Goal: Book appointment/travel/reservation

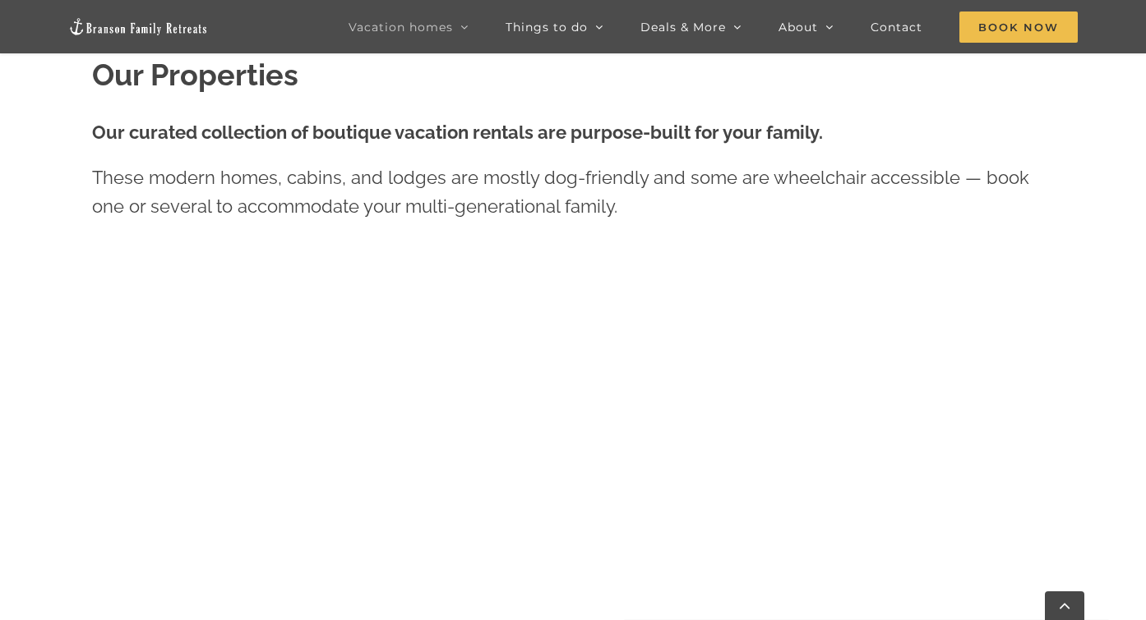
scroll to position [657, 0]
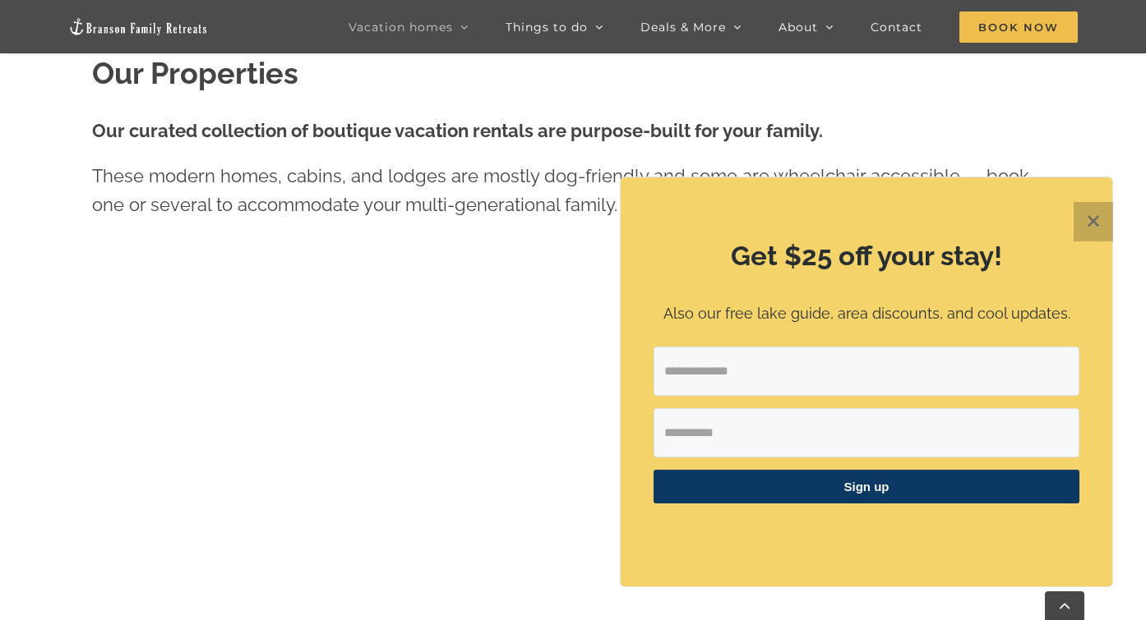
click at [1098, 218] on button "✕" at bounding box center [1092, 221] width 39 height 39
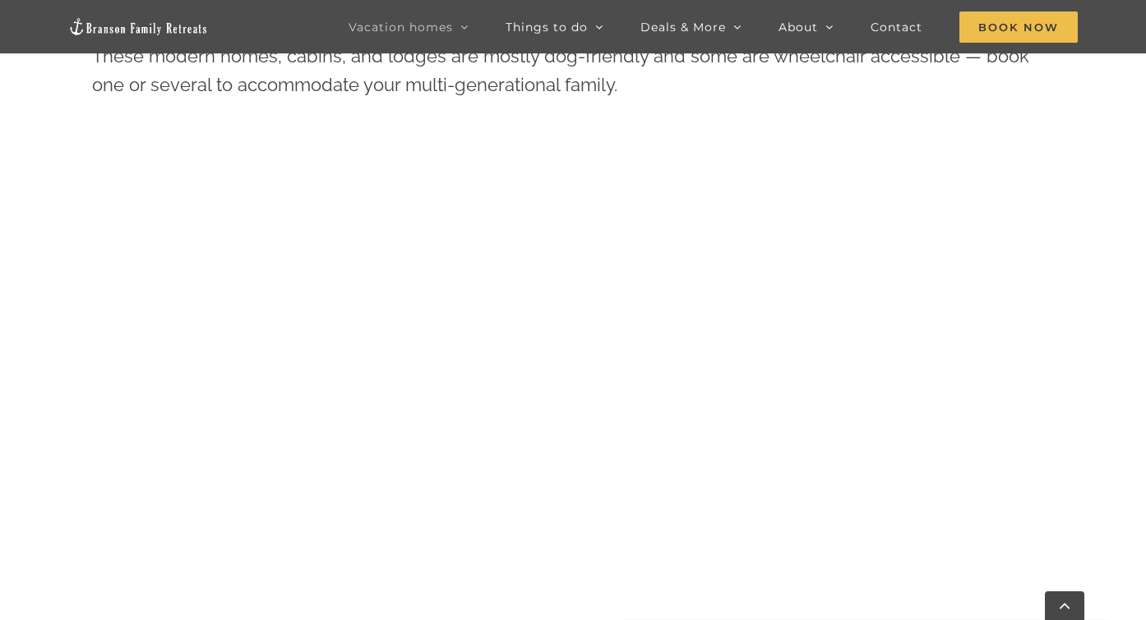
scroll to position [762, 0]
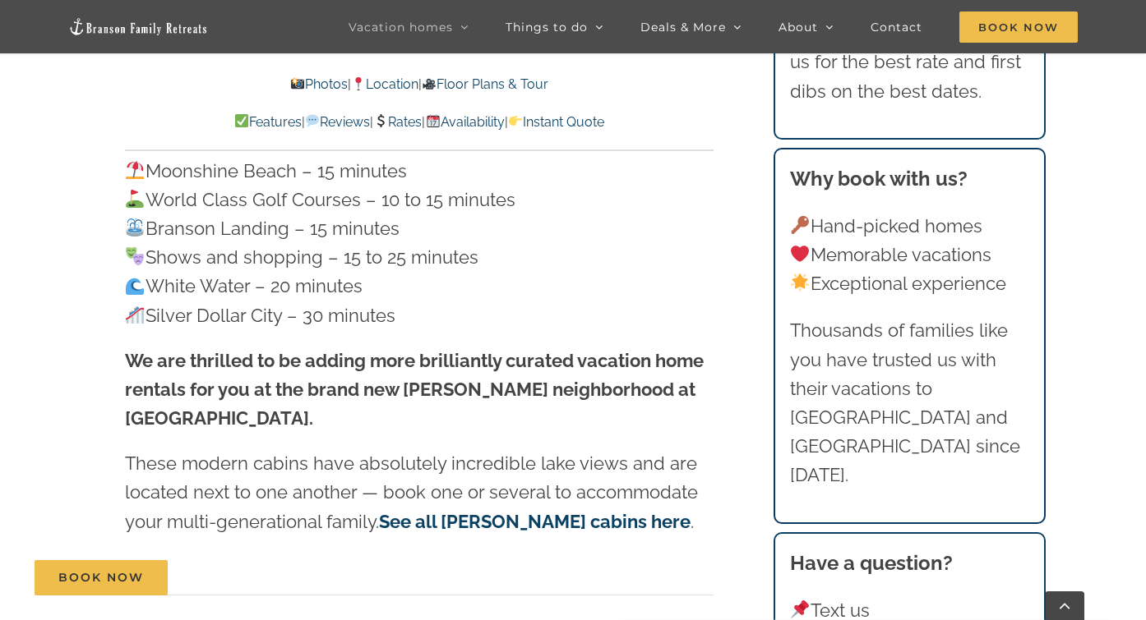
scroll to position [4611, 0]
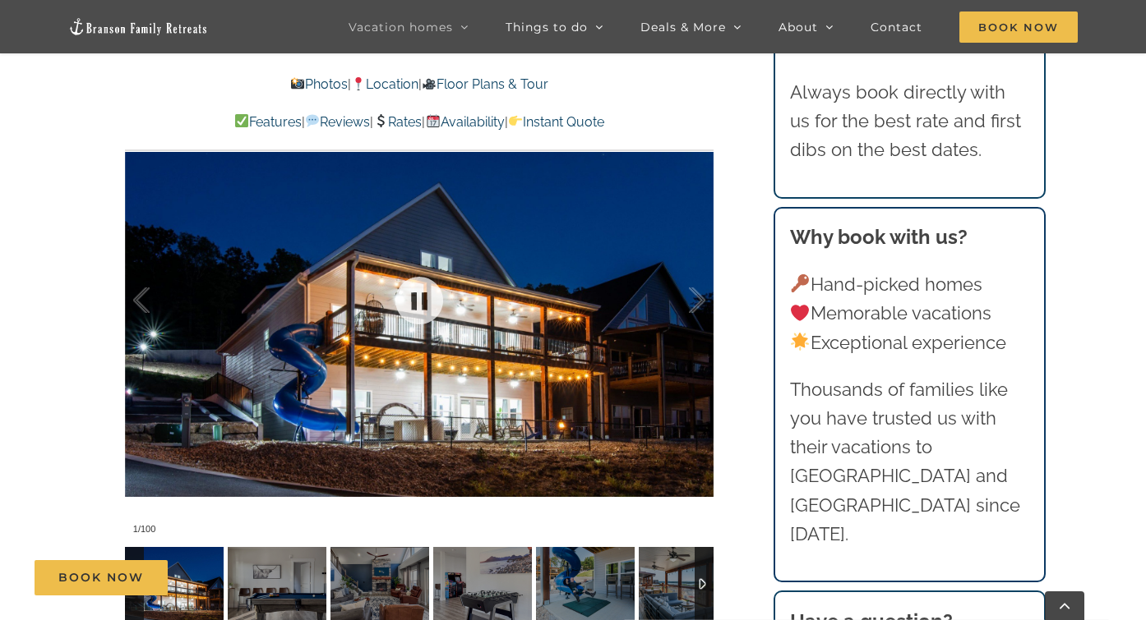
scroll to position [1251, 0]
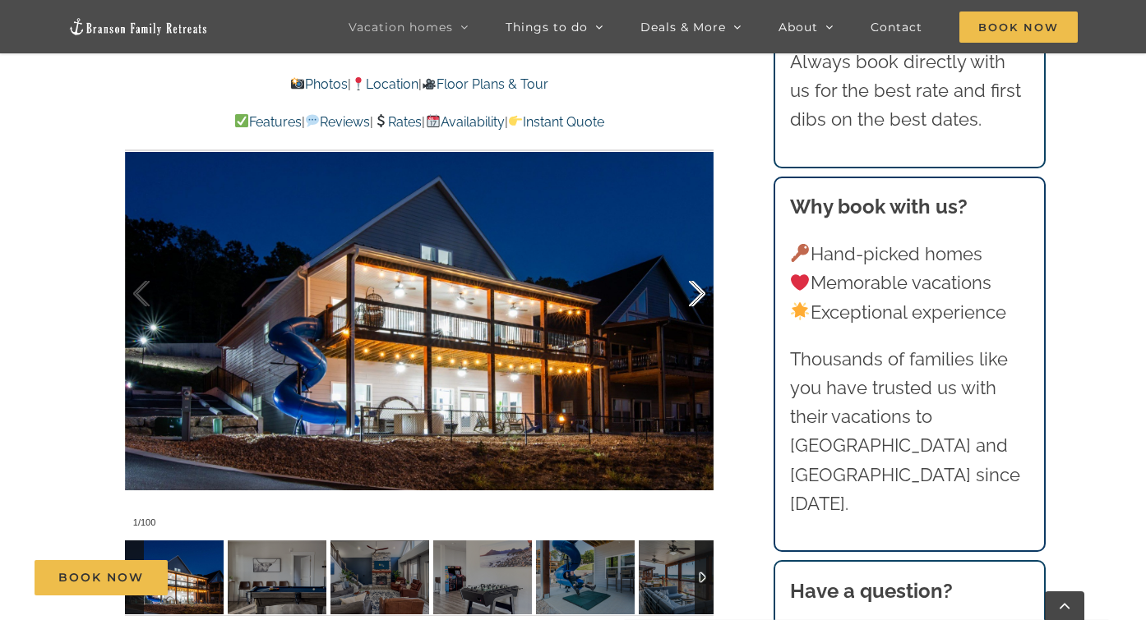
click at [699, 288] on div at bounding box center [679, 294] width 51 height 102
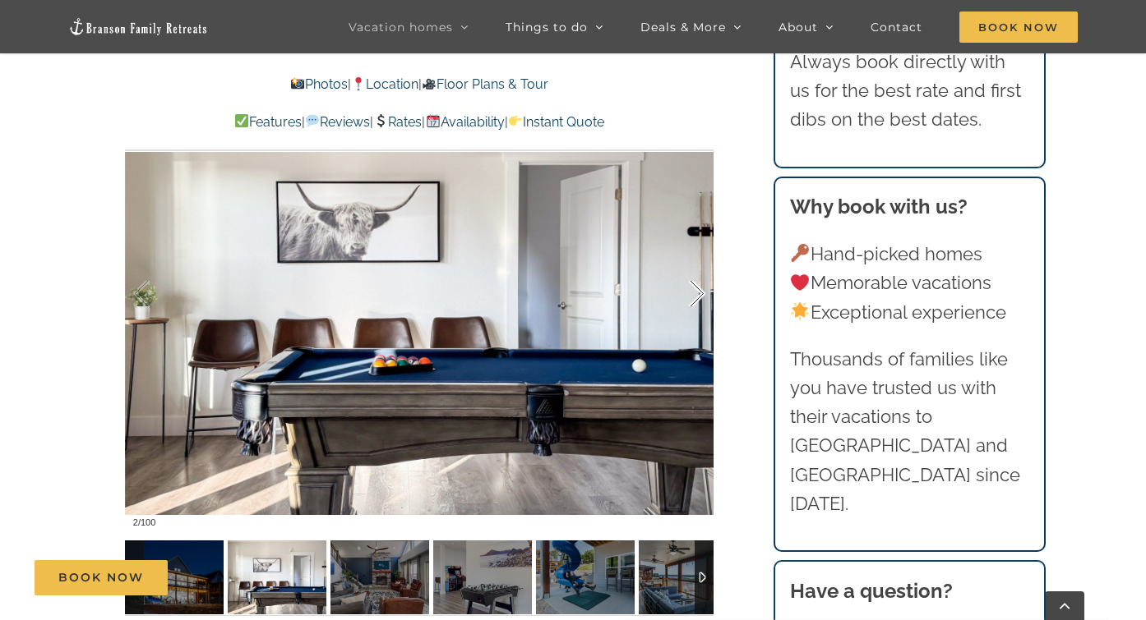
click at [699, 288] on div at bounding box center [679, 294] width 51 height 102
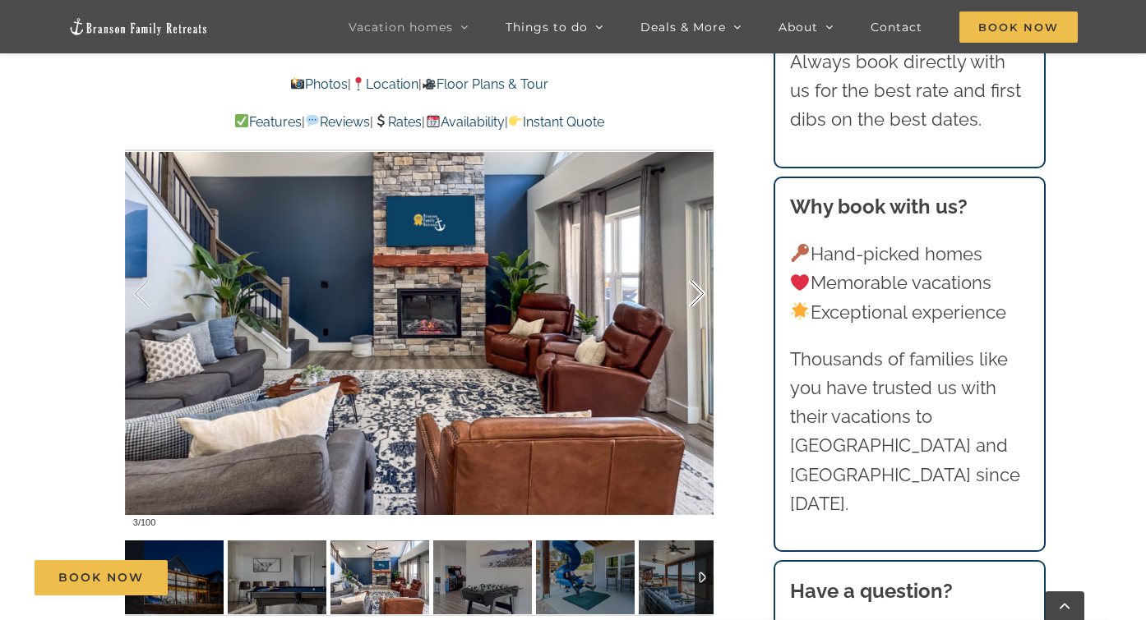
click at [699, 288] on div at bounding box center [679, 294] width 51 height 102
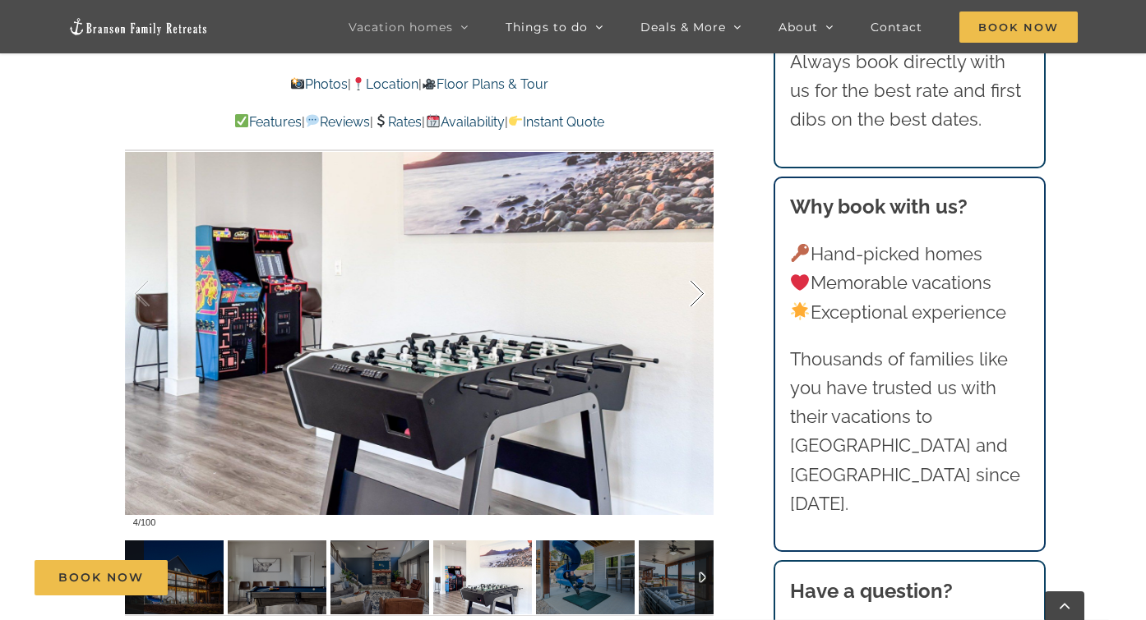
click at [699, 288] on div at bounding box center [679, 294] width 51 height 102
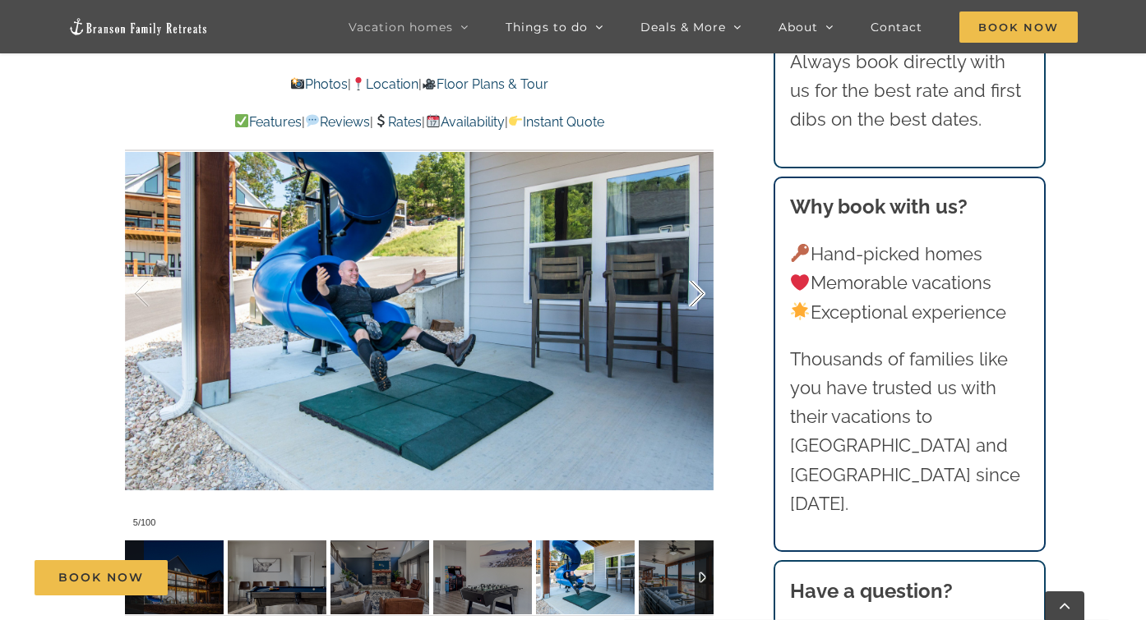
click at [699, 288] on div at bounding box center [679, 294] width 51 height 102
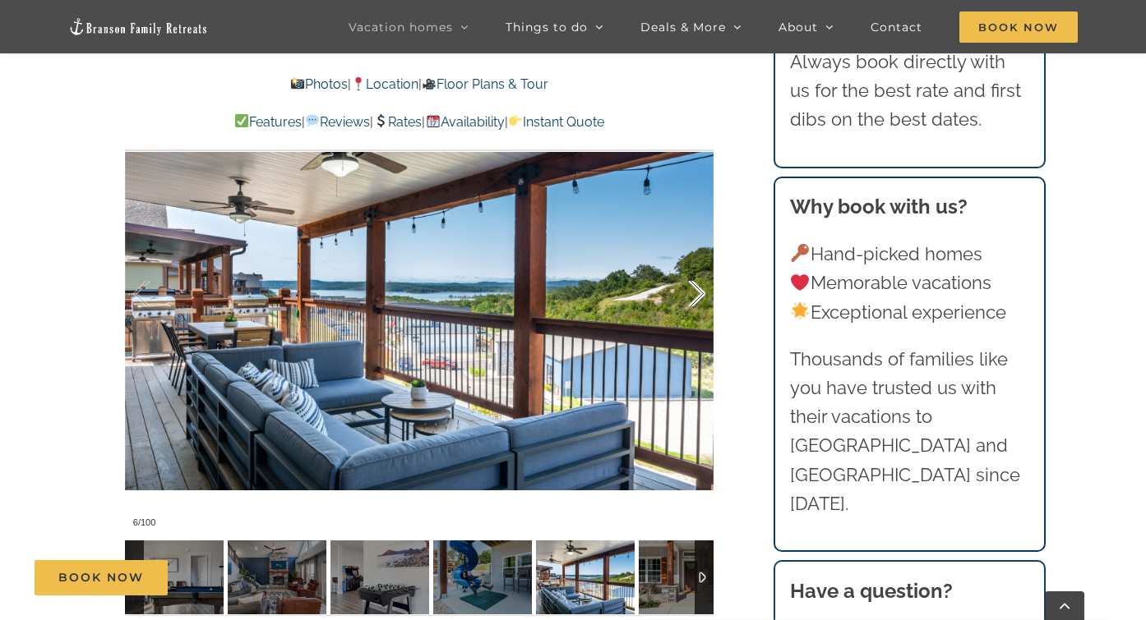
click at [699, 288] on div at bounding box center [679, 294] width 51 height 102
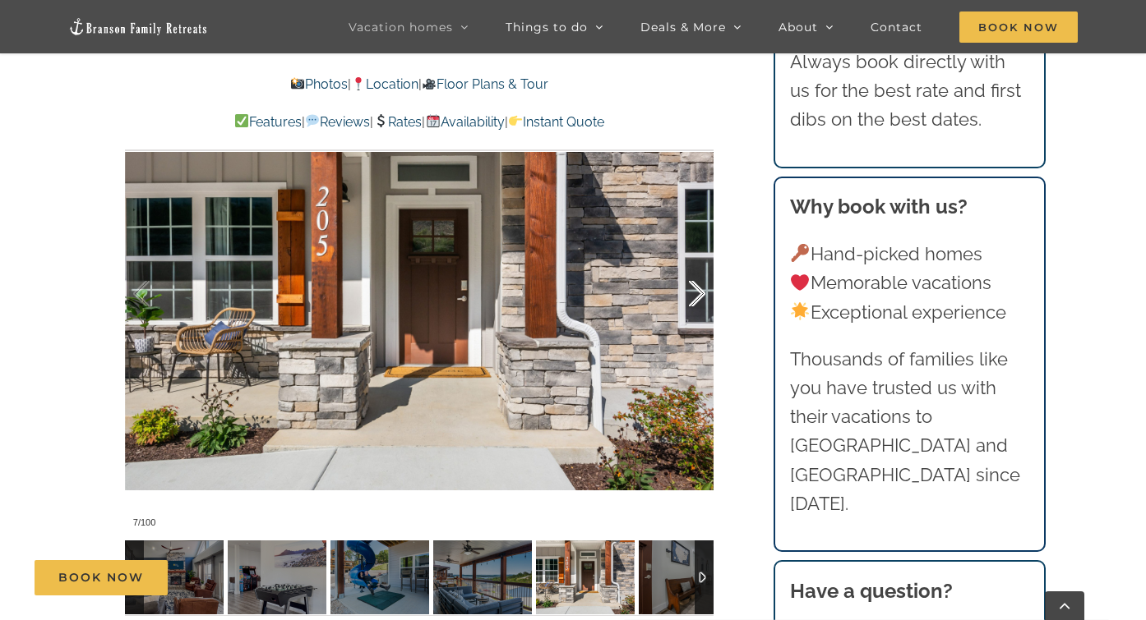
click at [699, 288] on div at bounding box center [679, 294] width 51 height 102
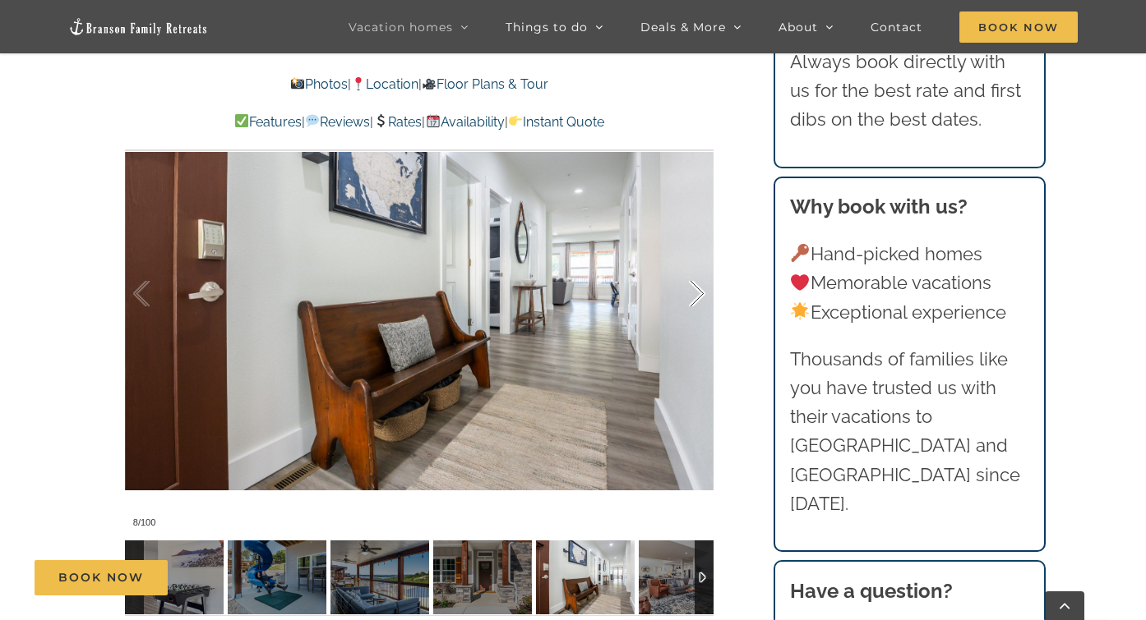
click at [699, 288] on div at bounding box center [679, 294] width 51 height 102
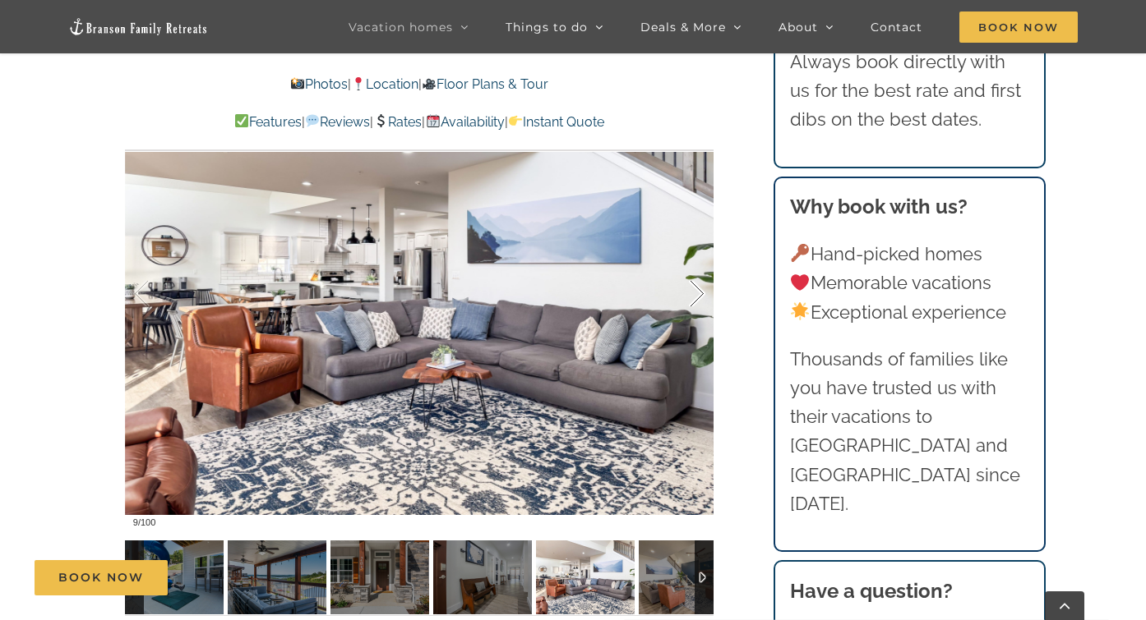
click at [699, 288] on div at bounding box center [679, 294] width 51 height 102
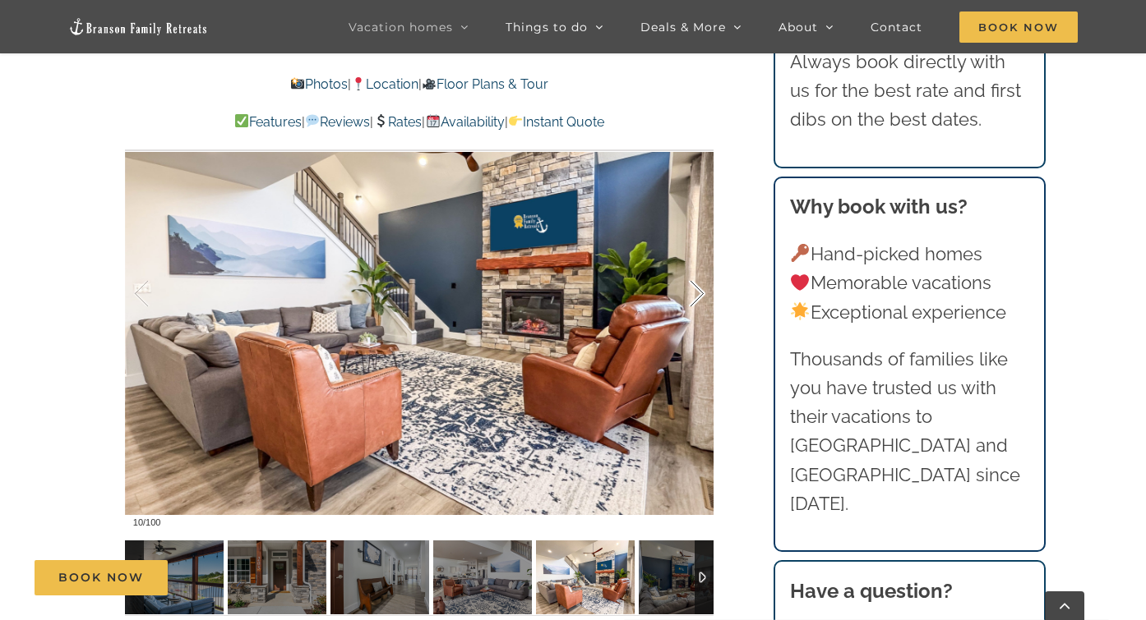
click at [699, 288] on div at bounding box center [679, 294] width 51 height 102
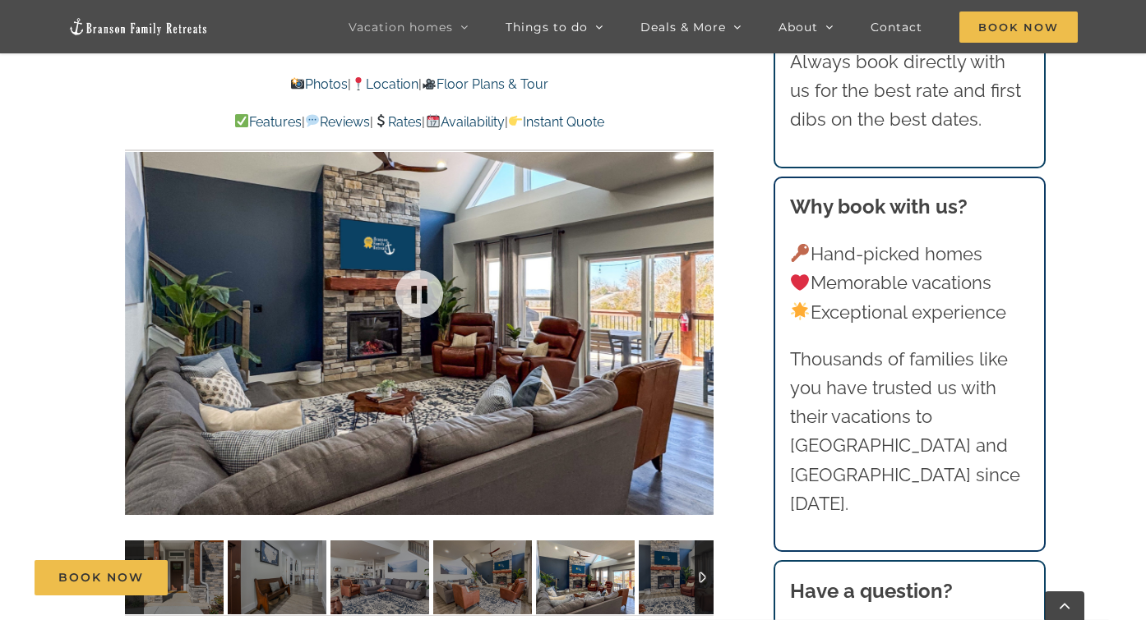
click at [699, 288] on div at bounding box center [419, 294] width 588 height 483
click at [697, 307] on div at bounding box center [679, 294] width 51 height 102
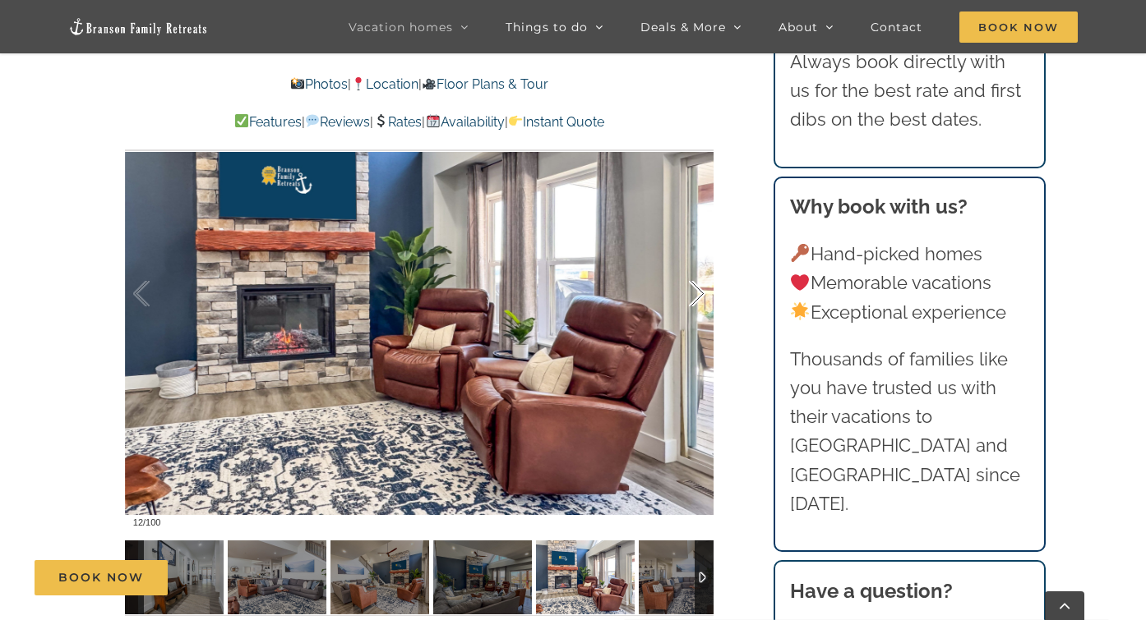
click at [698, 299] on div at bounding box center [679, 294] width 51 height 102
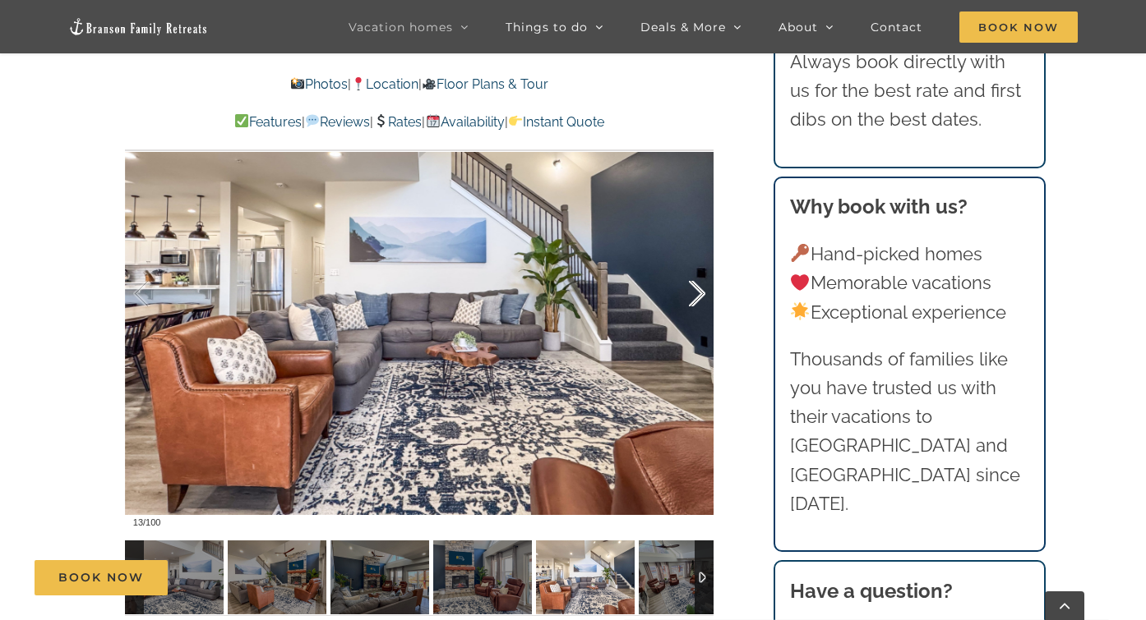
click at [698, 299] on div at bounding box center [679, 294] width 51 height 102
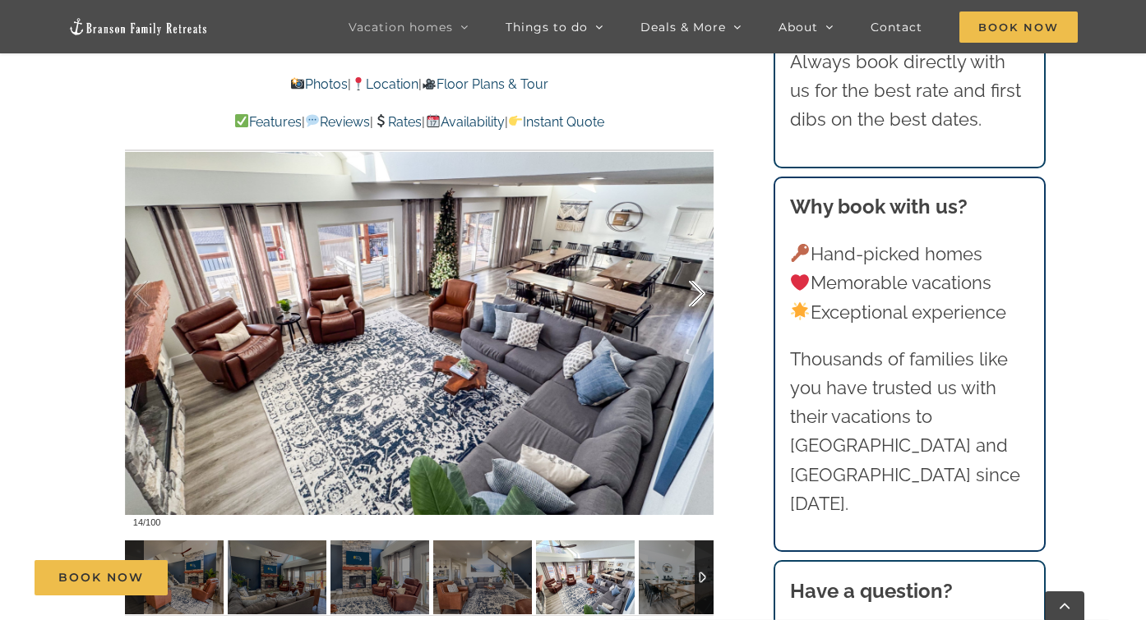
click at [698, 299] on div at bounding box center [679, 294] width 51 height 102
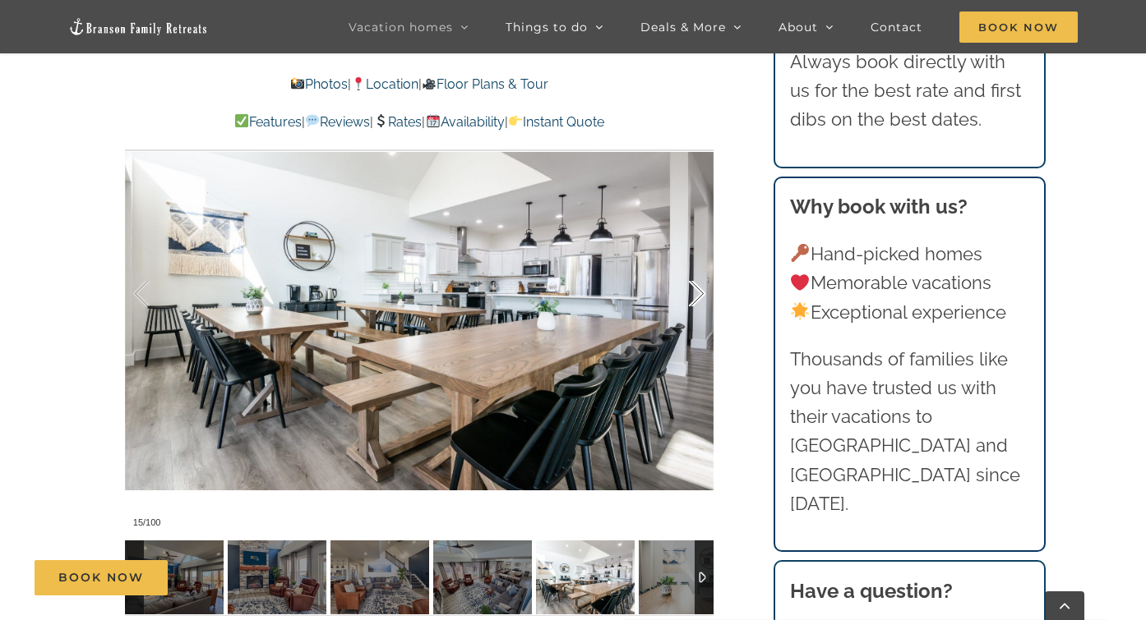
click at [698, 299] on div at bounding box center [679, 294] width 51 height 102
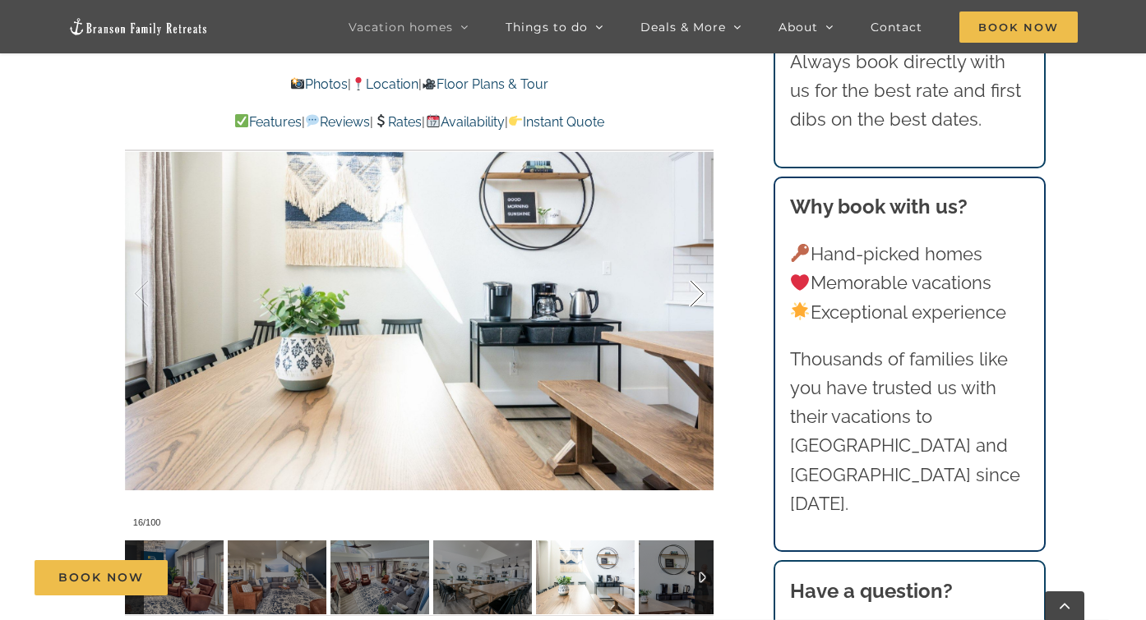
click at [698, 299] on div at bounding box center [679, 294] width 51 height 102
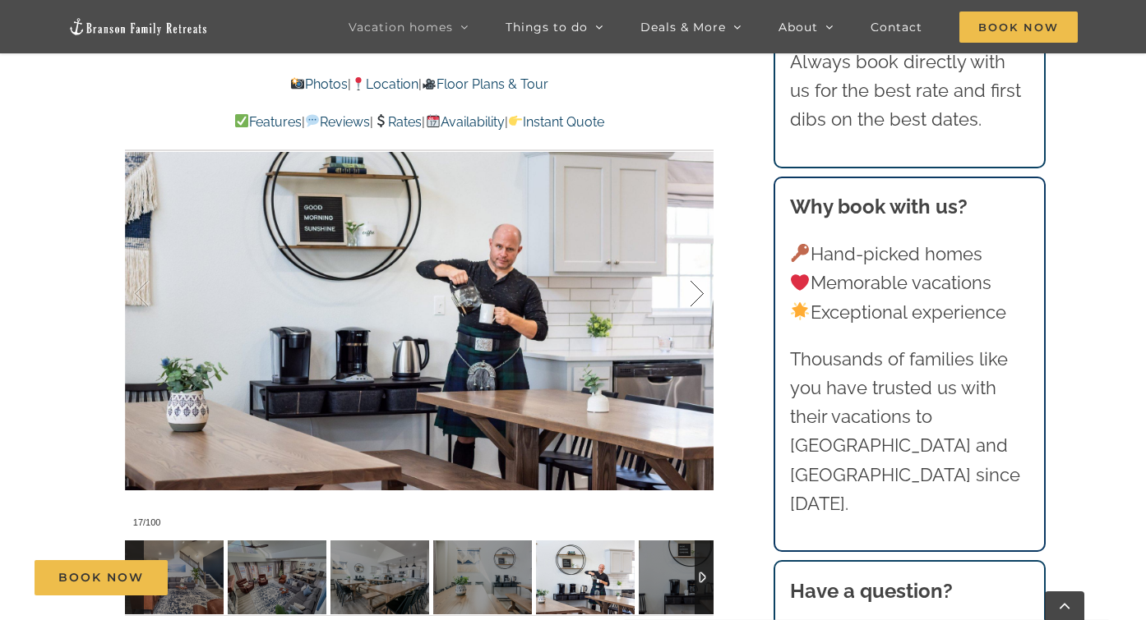
click at [698, 299] on div at bounding box center [679, 294] width 51 height 102
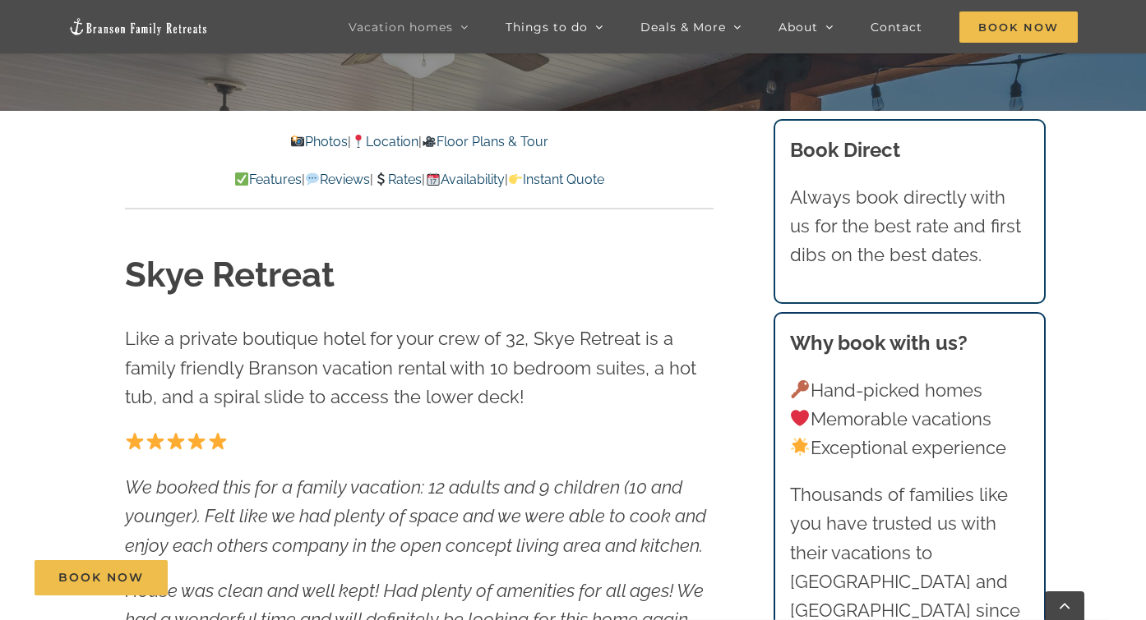
scroll to position [554, 0]
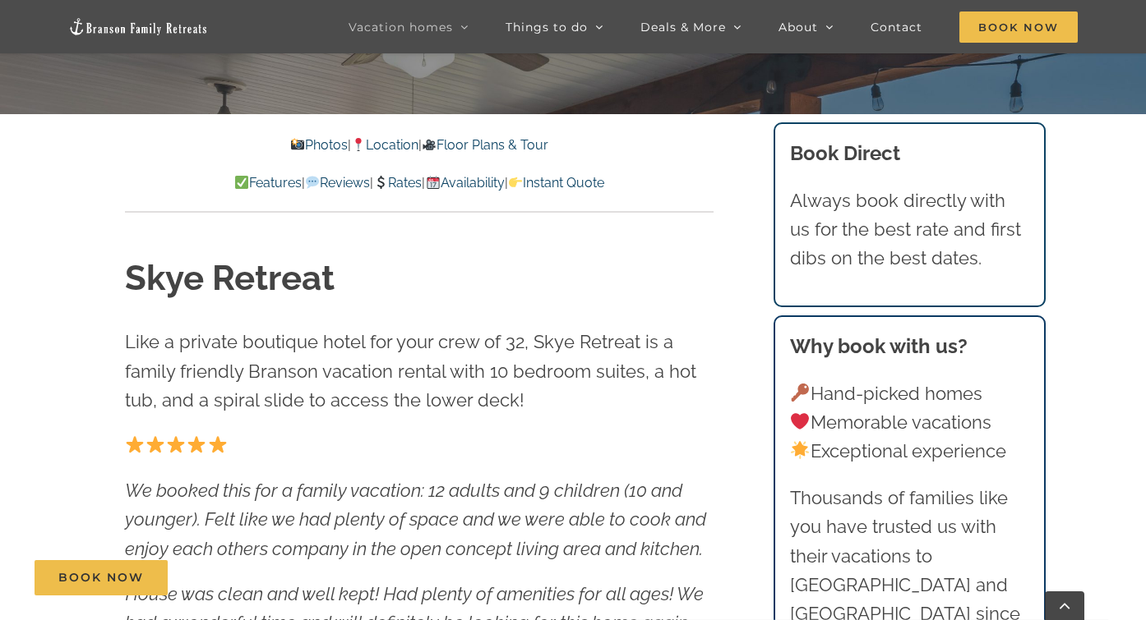
click at [399, 177] on link "Rates" at bounding box center [397, 183] width 48 height 16
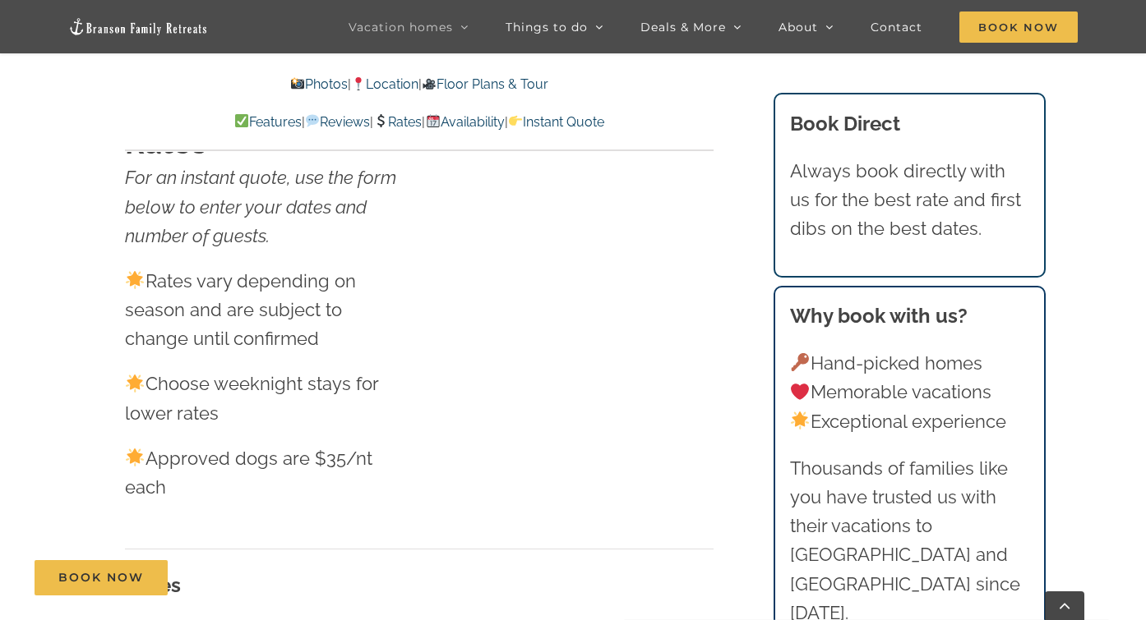
scroll to position [10419, 0]
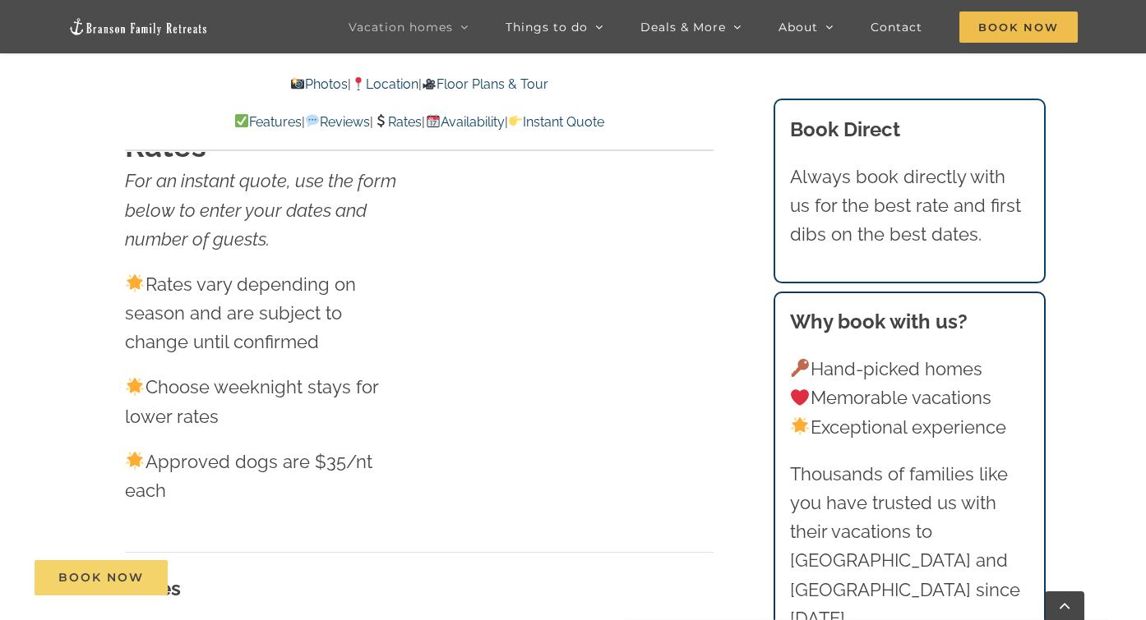
click at [105, 581] on span "Book Now" at bounding box center [100, 578] width 85 height 14
